Goal: Check status

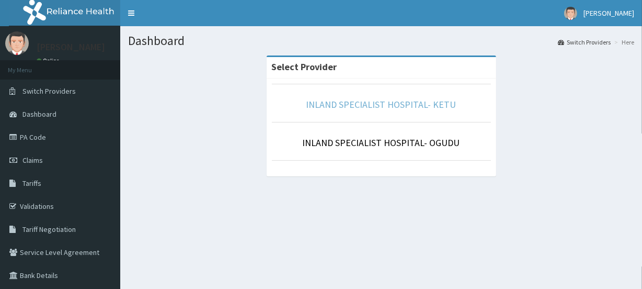
click at [391, 104] on link "INLAND SPECIALIST HOSPITAL- KETU" at bounding box center [381, 104] width 150 height 12
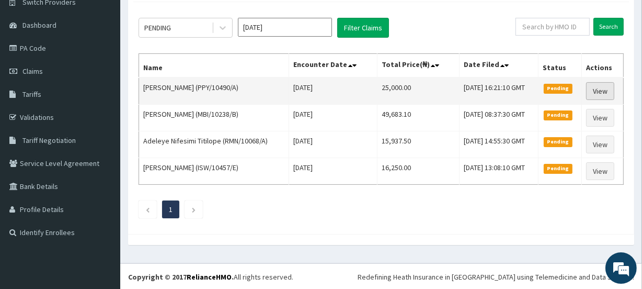
click at [609, 83] on link "View" at bounding box center [600, 91] width 28 height 18
